Goal: Information Seeking & Learning: Learn about a topic

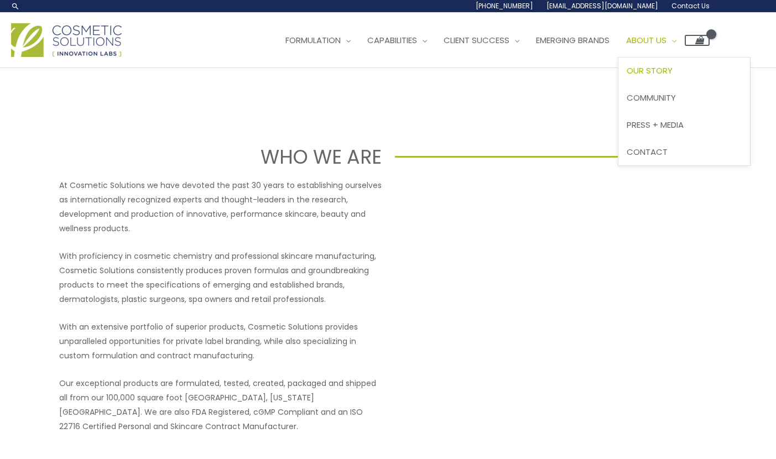
click at [627, 76] on span "Our Story" at bounding box center [650, 71] width 46 height 12
click at [88, 57] on img at bounding box center [66, 40] width 111 height 34
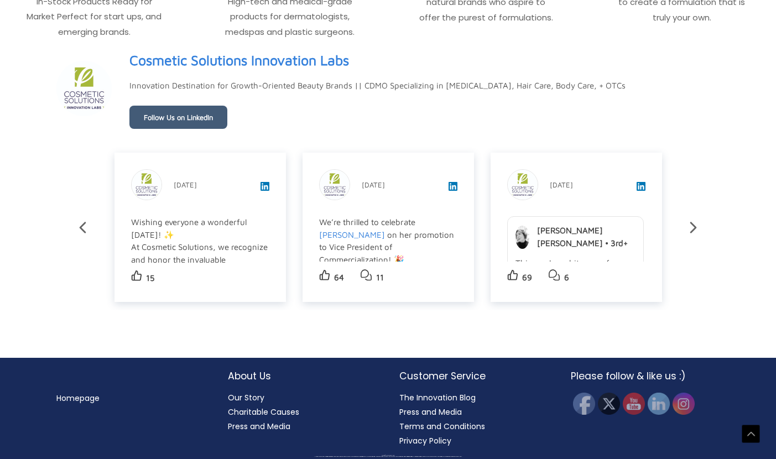
scroll to position [2152, 0]
click at [685, 405] on img at bounding box center [683, 404] width 24 height 24
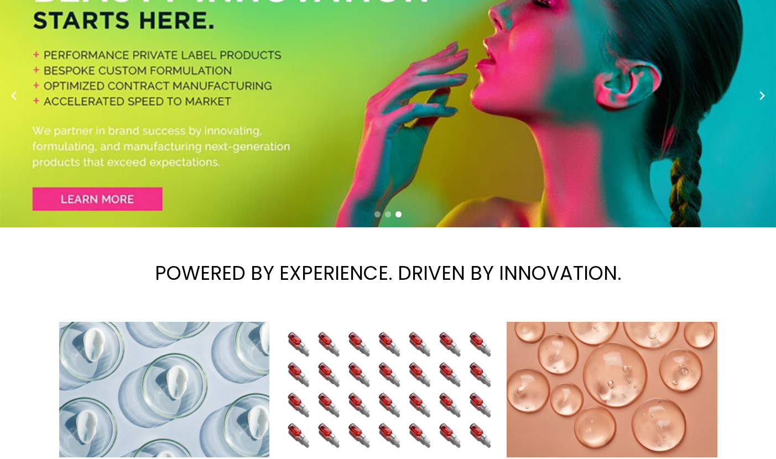
scroll to position [63, 0]
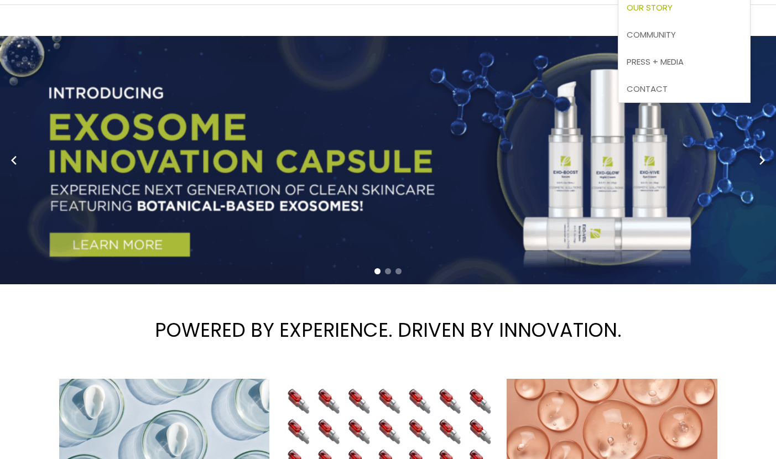
click at [627, 13] on span "Our Story" at bounding box center [650, 8] width 46 height 12
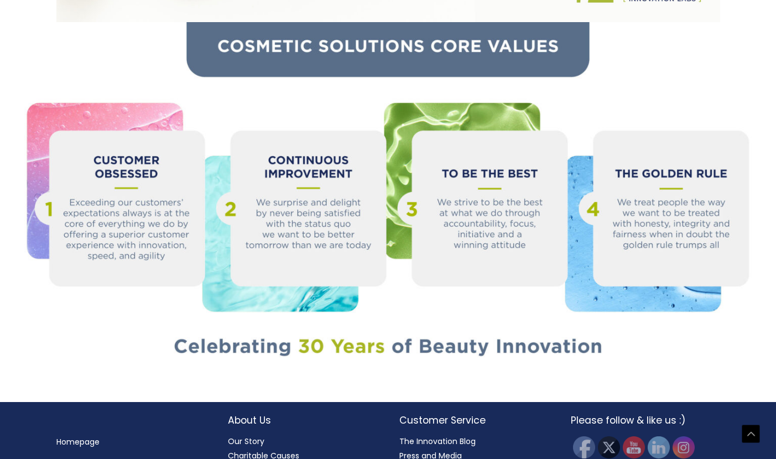
scroll to position [1124, 0]
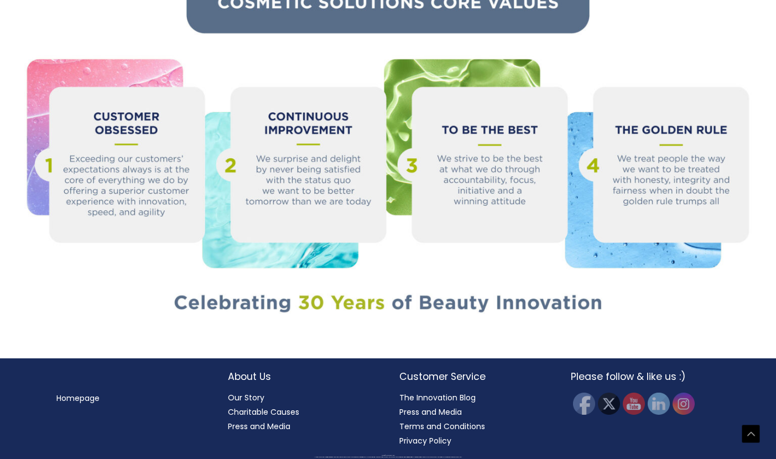
scroll to position [1295, 0]
